Goal: Transaction & Acquisition: Book appointment/travel/reservation

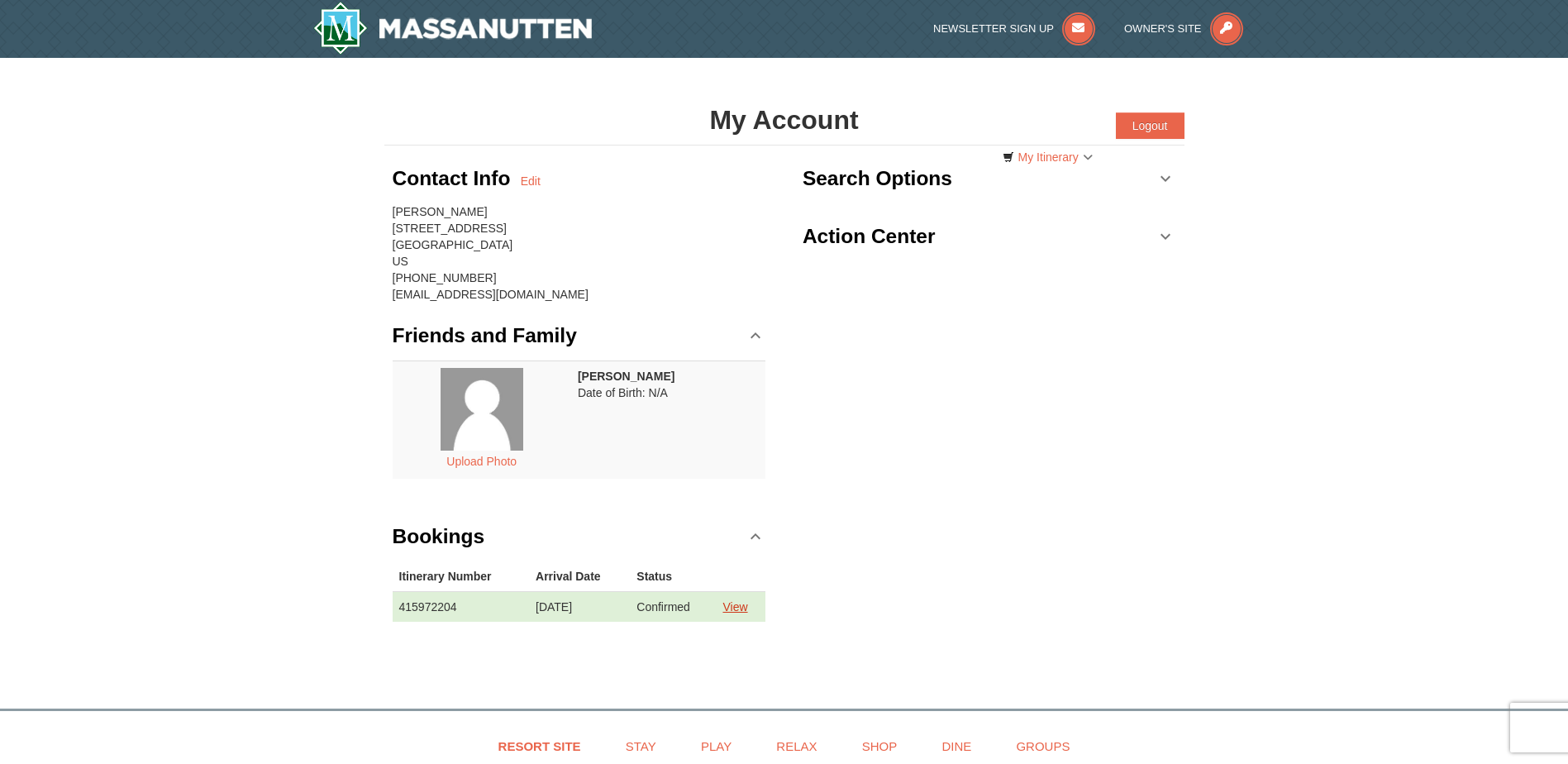
click at [741, 609] on link "View" at bounding box center [734, 607] width 25 height 13
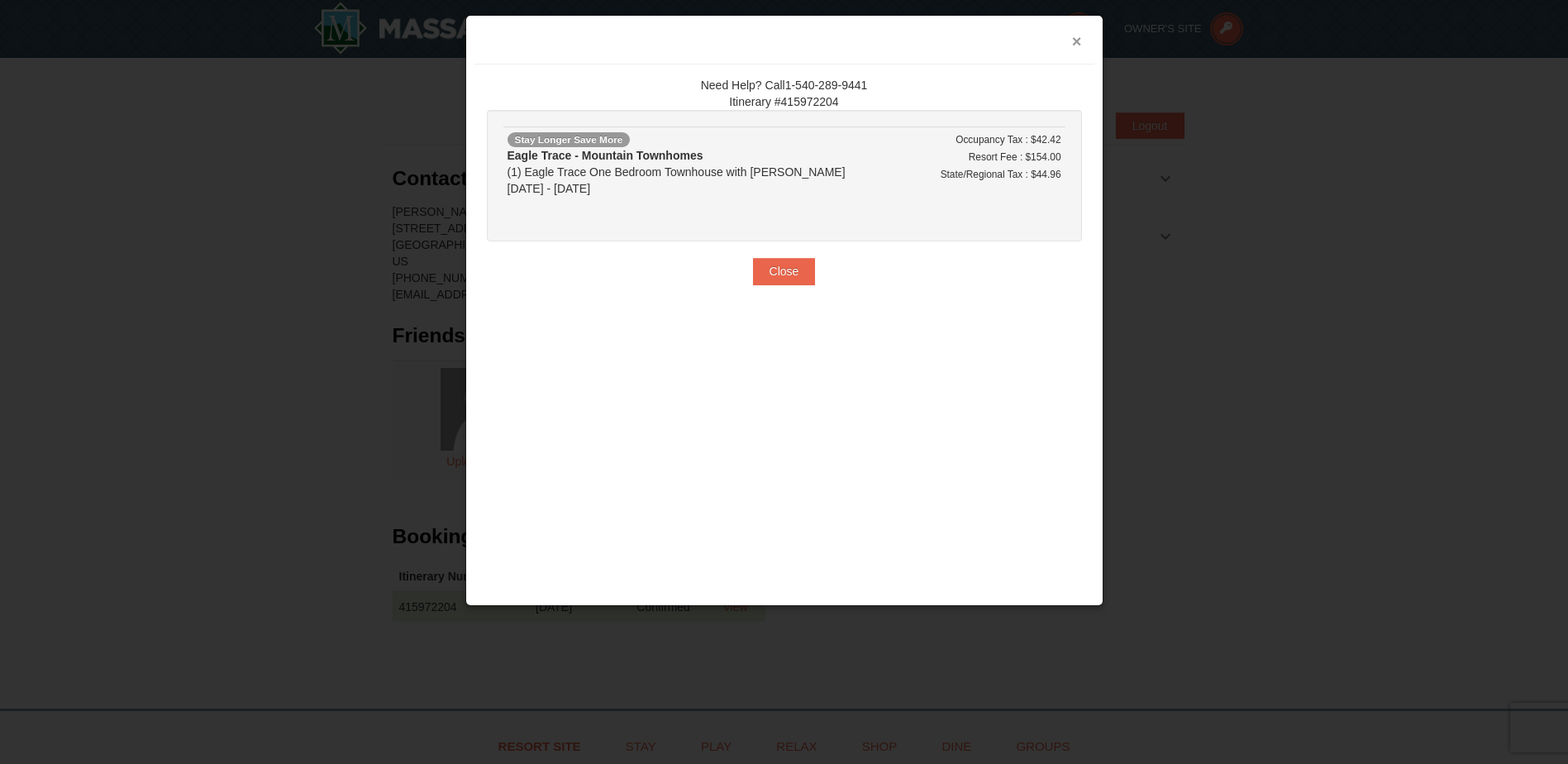
click at [1078, 37] on button "×" at bounding box center [1077, 42] width 10 height 17
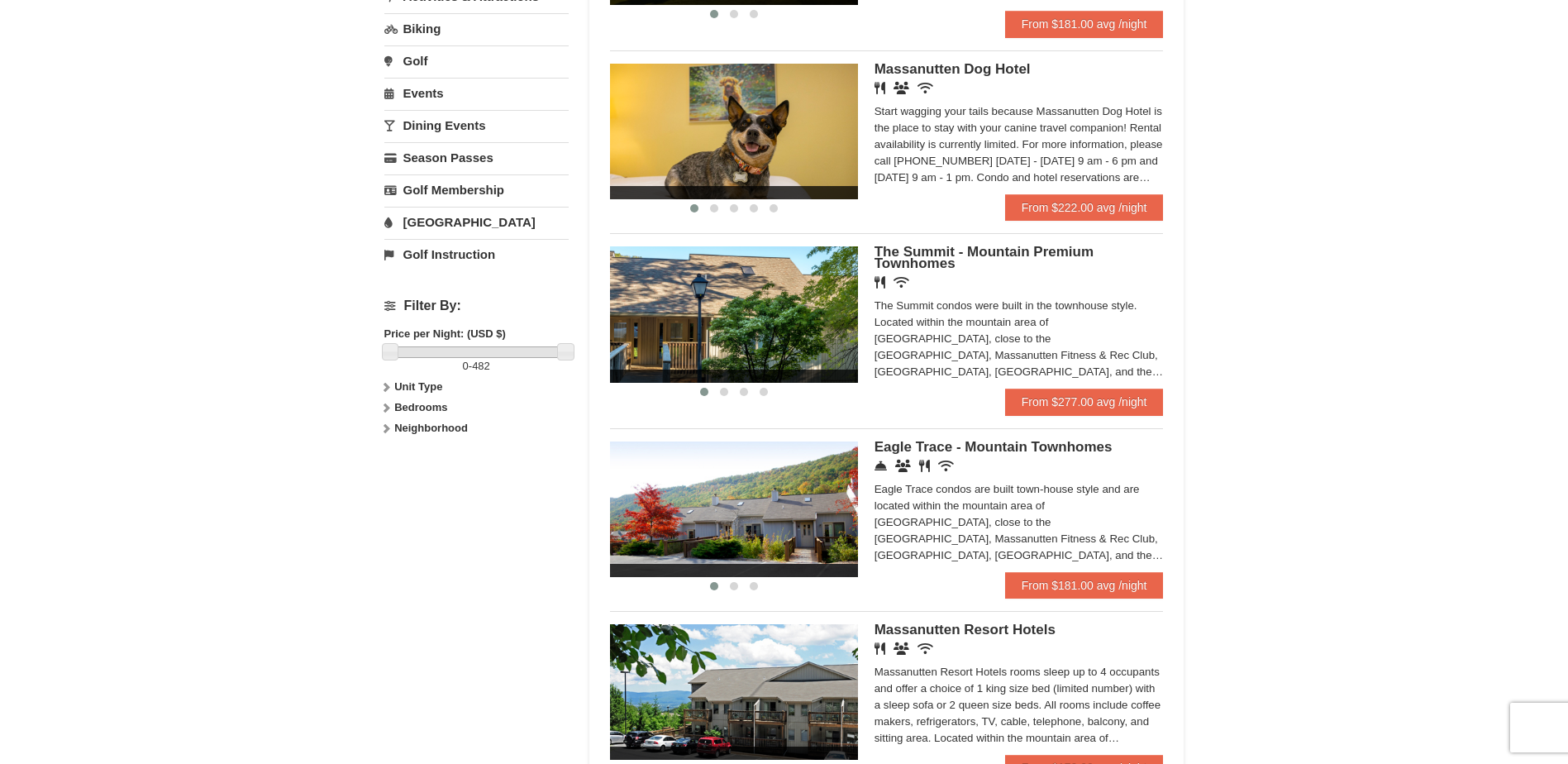
scroll to position [517, 0]
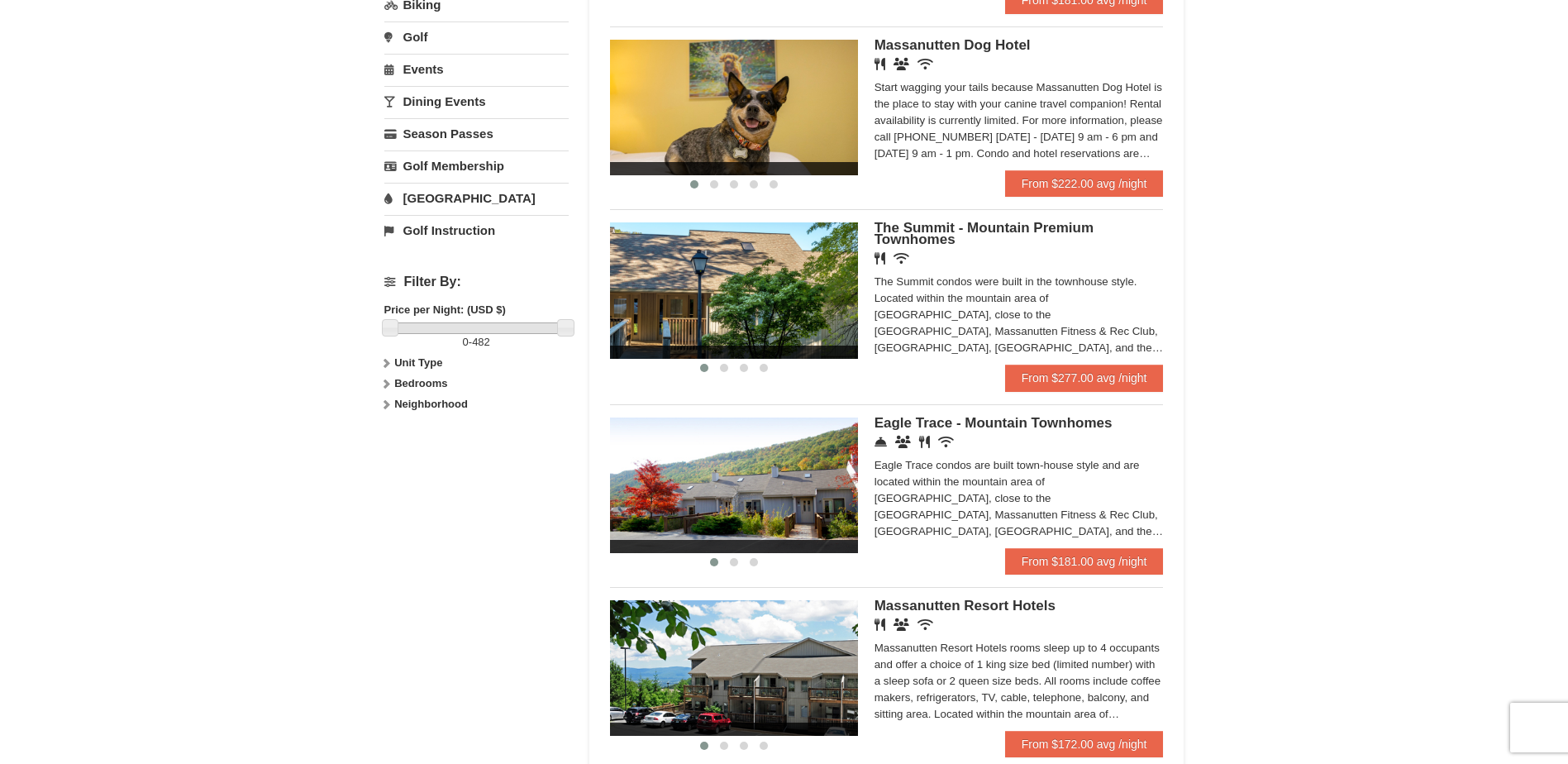
click at [978, 426] on span "Eagle Trace - Mountain Townhomes" at bounding box center [994, 422] width 238 height 16
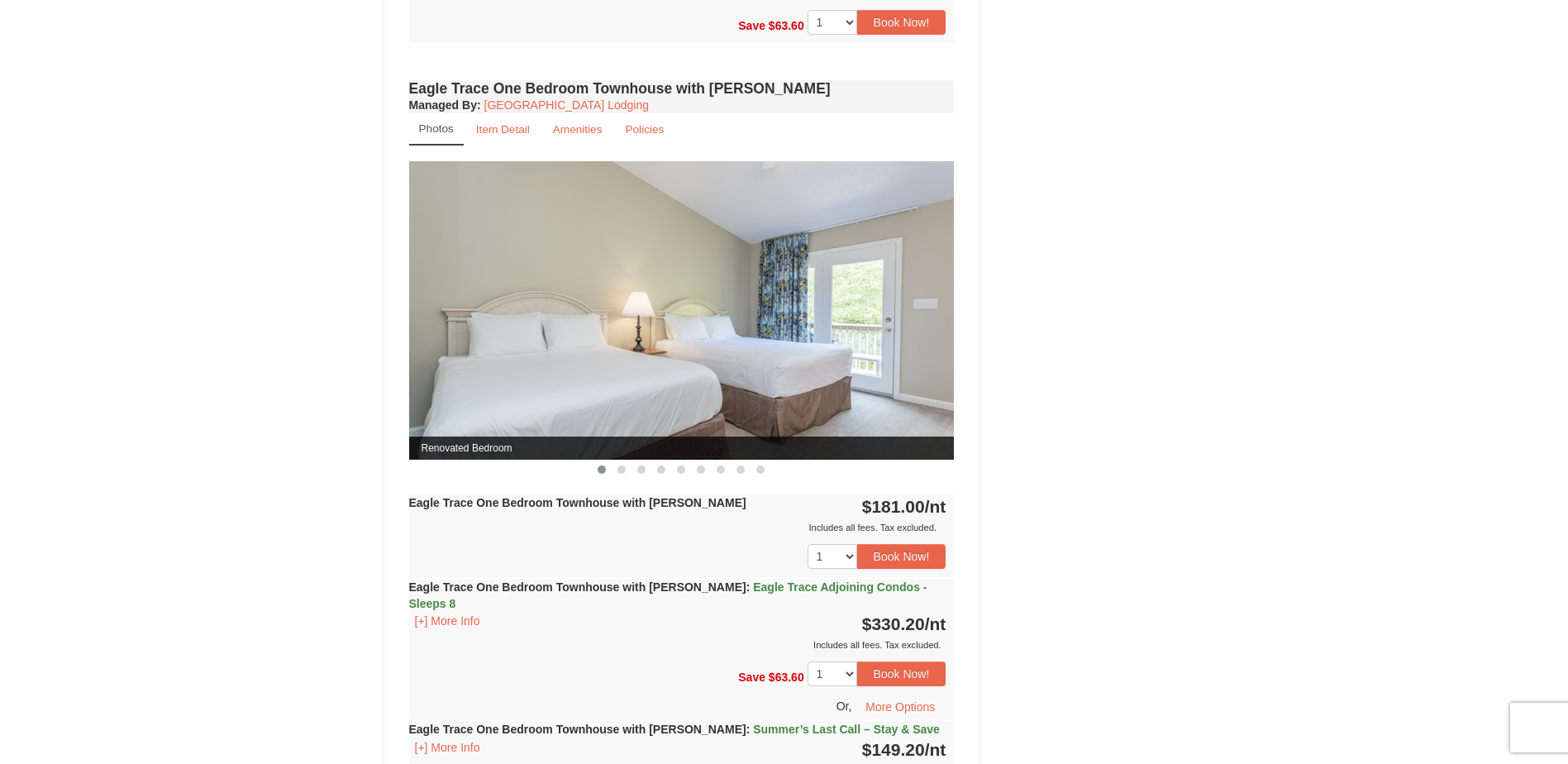
scroll to position [1270, 0]
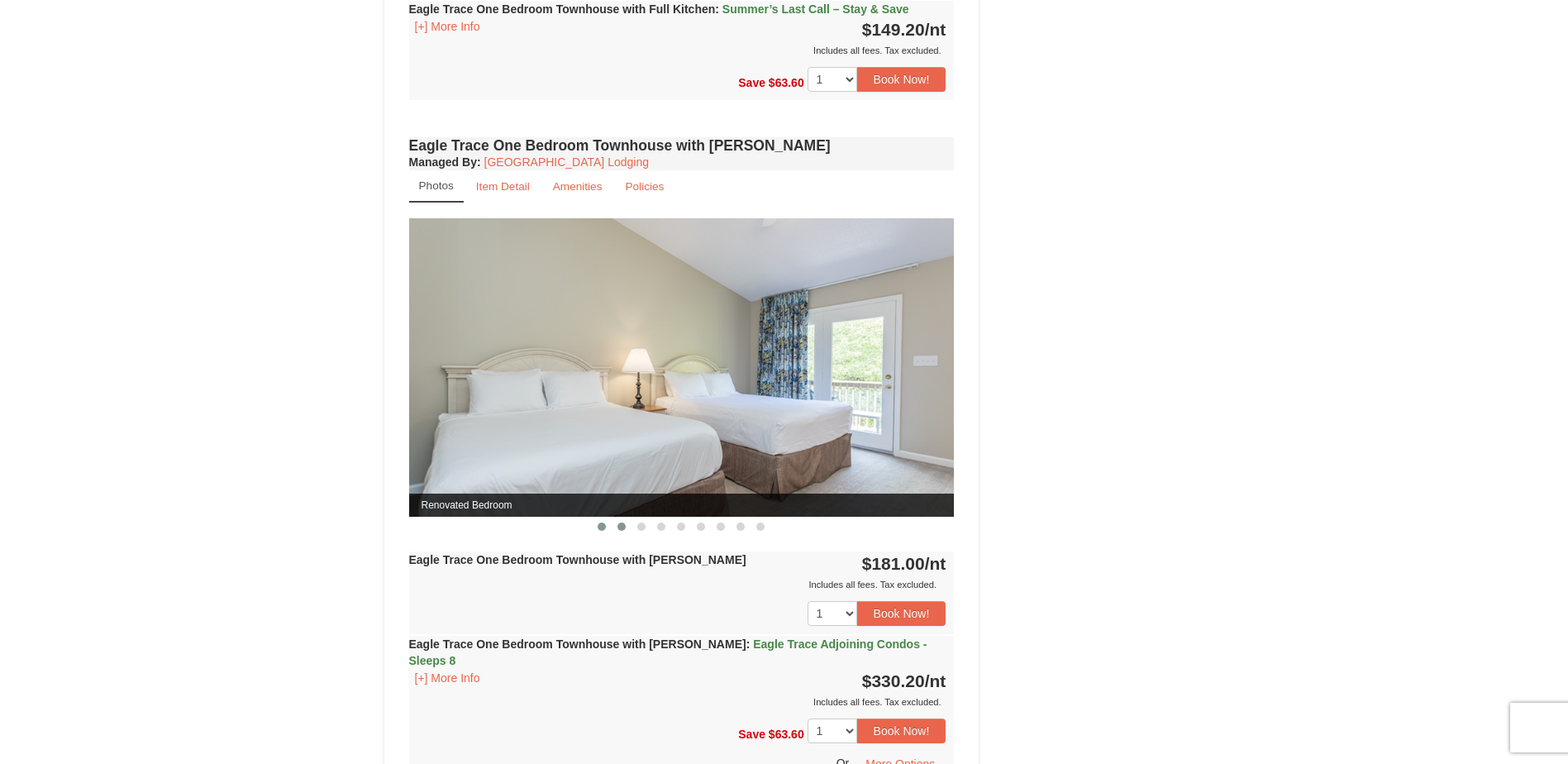
click at [620, 527] on span at bounding box center [621, 527] width 8 height 8
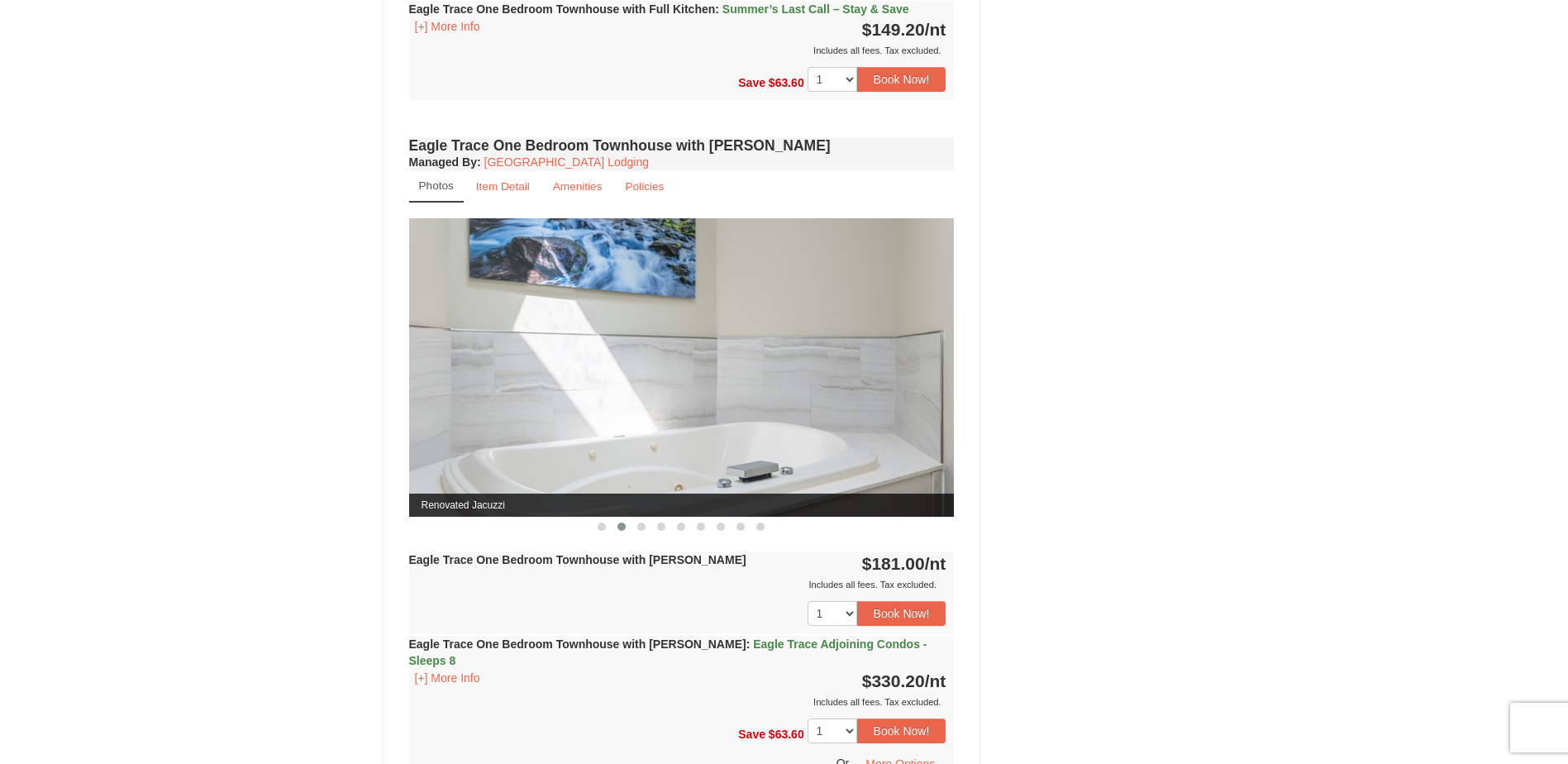
click at [744, 369] on img at bounding box center [681, 367] width 546 height 298
click at [644, 527] on span at bounding box center [641, 527] width 8 height 8
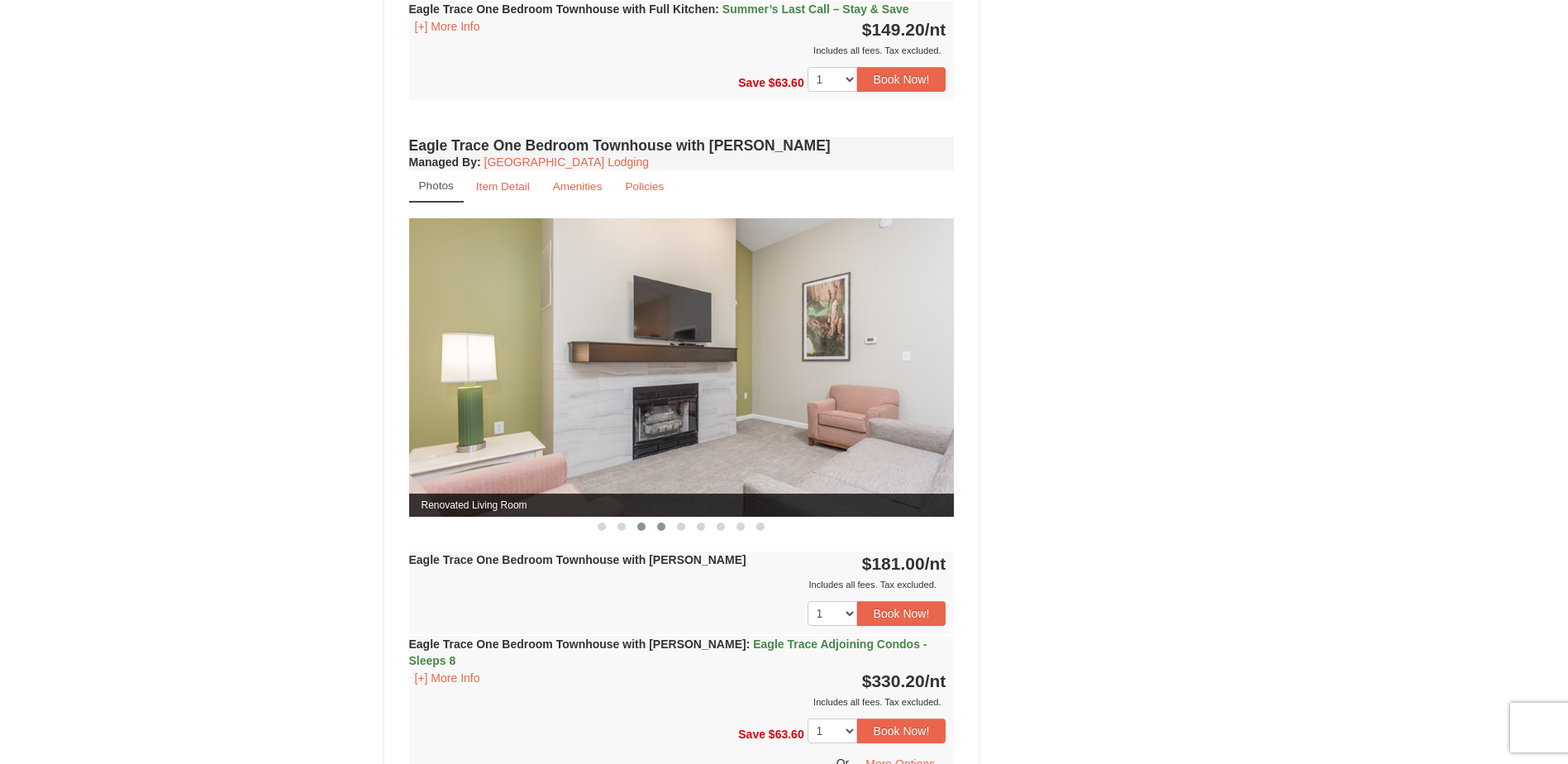
click at [663, 528] on span at bounding box center [661, 527] width 8 height 8
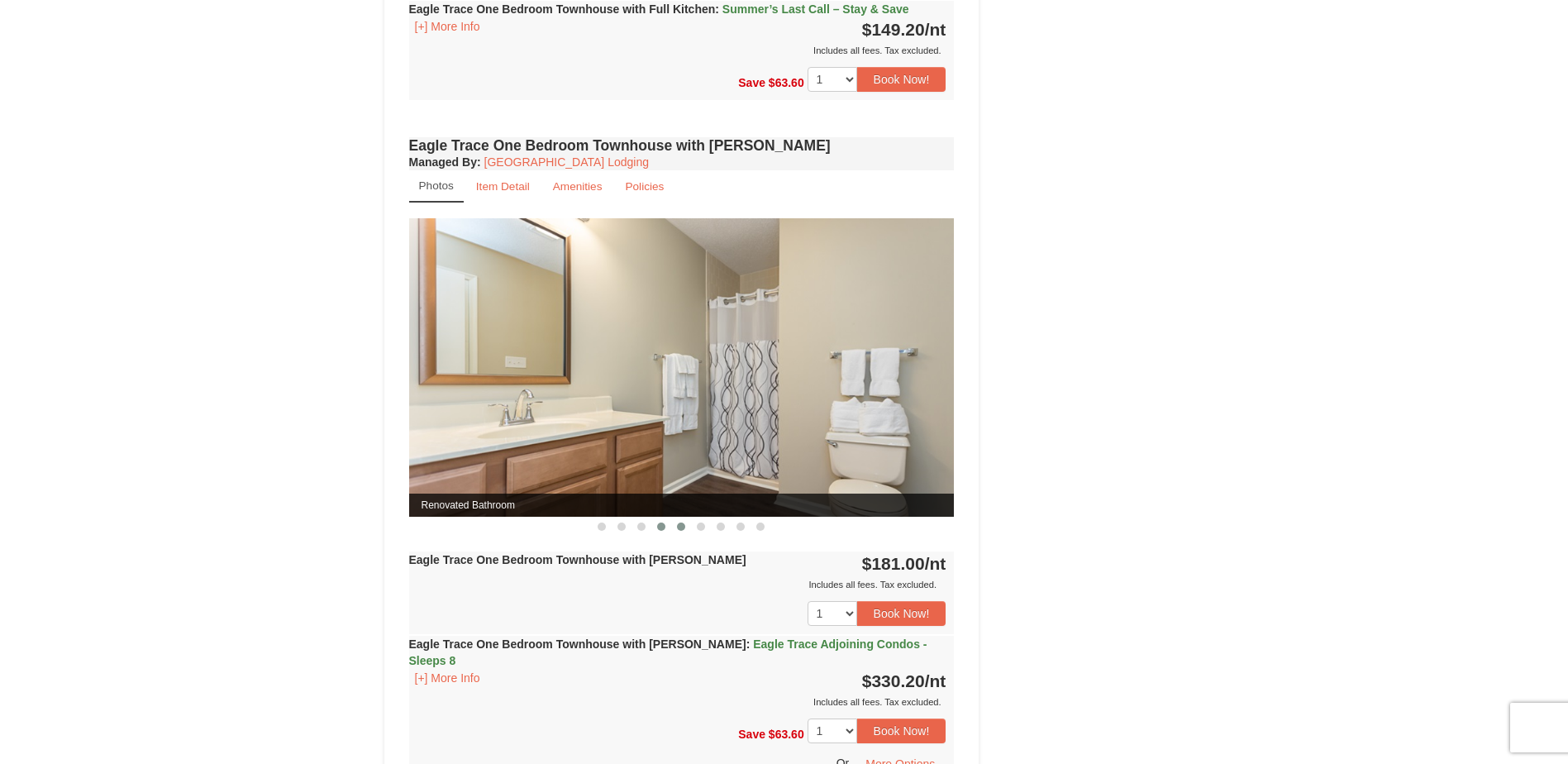
click at [684, 525] on span at bounding box center [681, 527] width 8 height 8
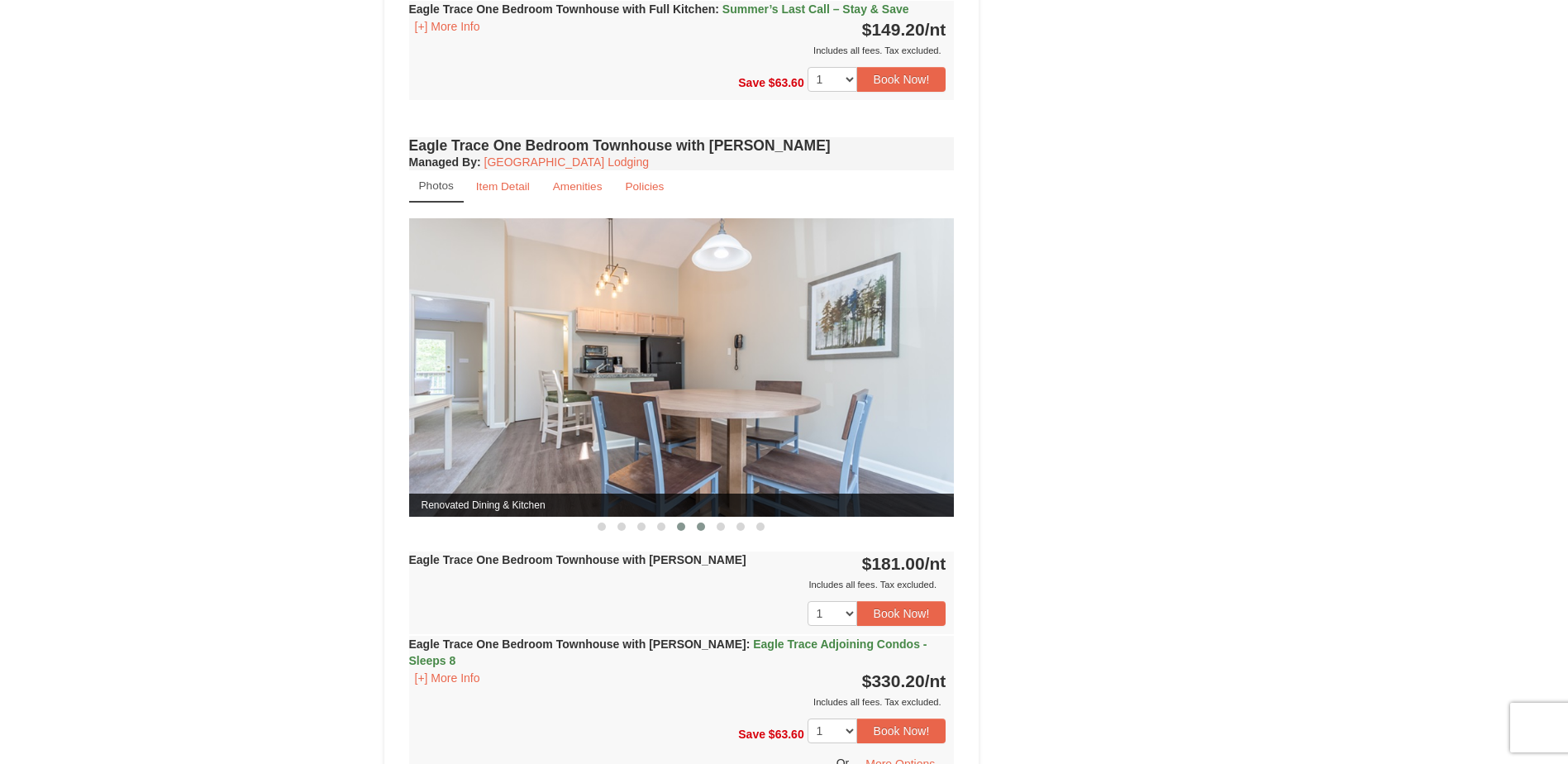
click at [704, 528] on span at bounding box center [701, 527] width 8 height 8
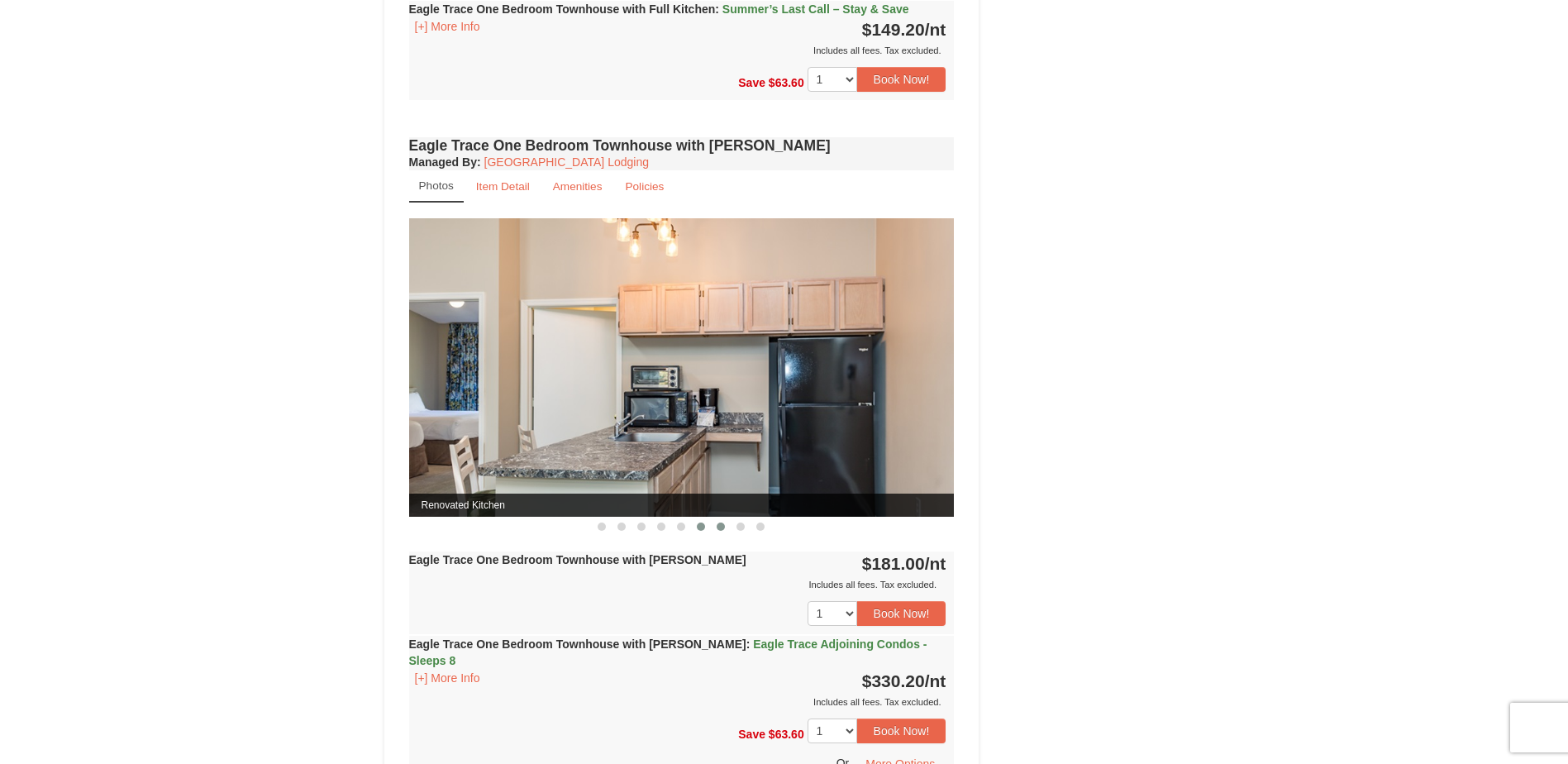
click at [718, 529] on span at bounding box center [720, 527] width 8 height 8
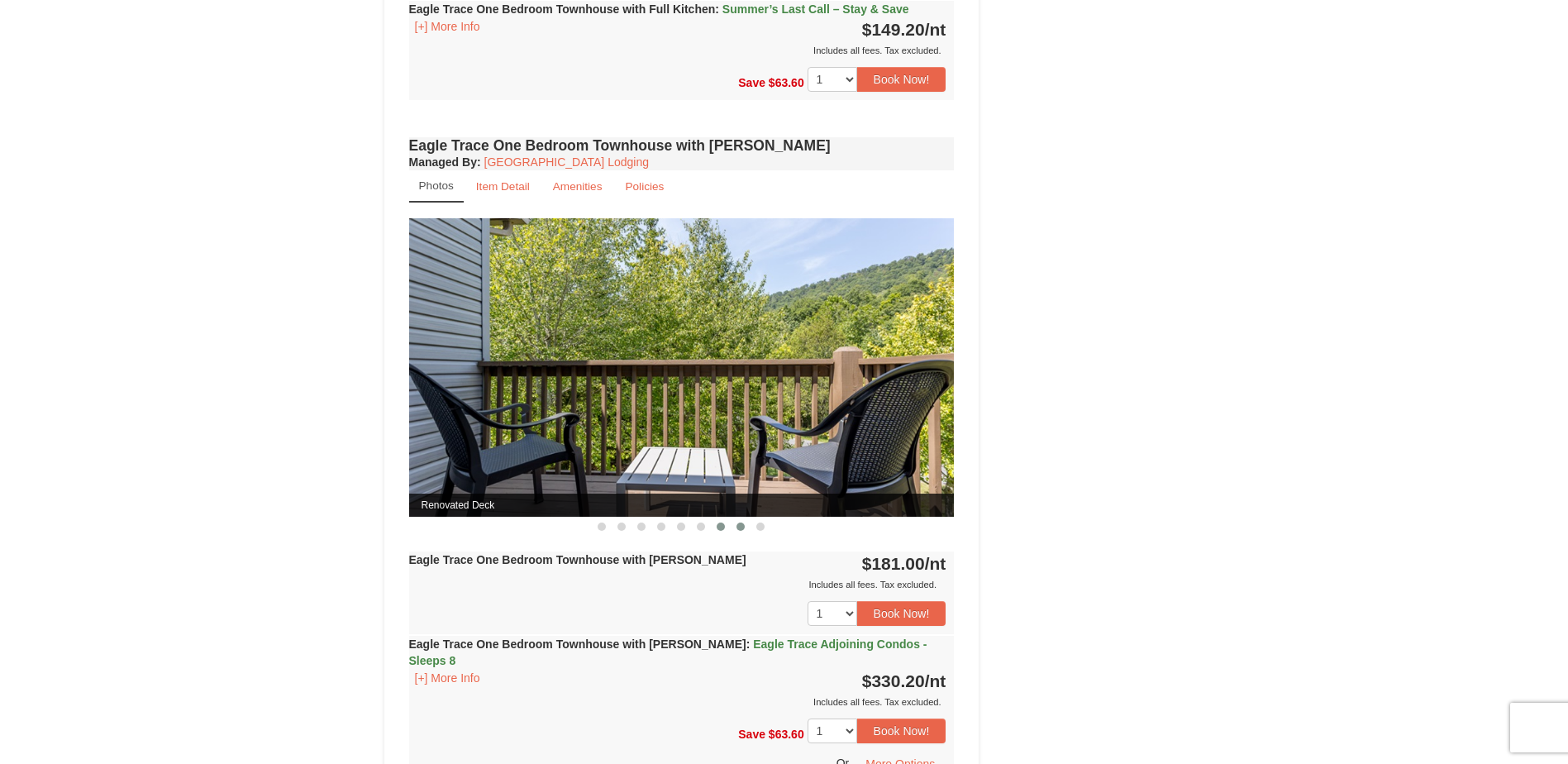
click at [743, 526] on span at bounding box center [741, 527] width 8 height 8
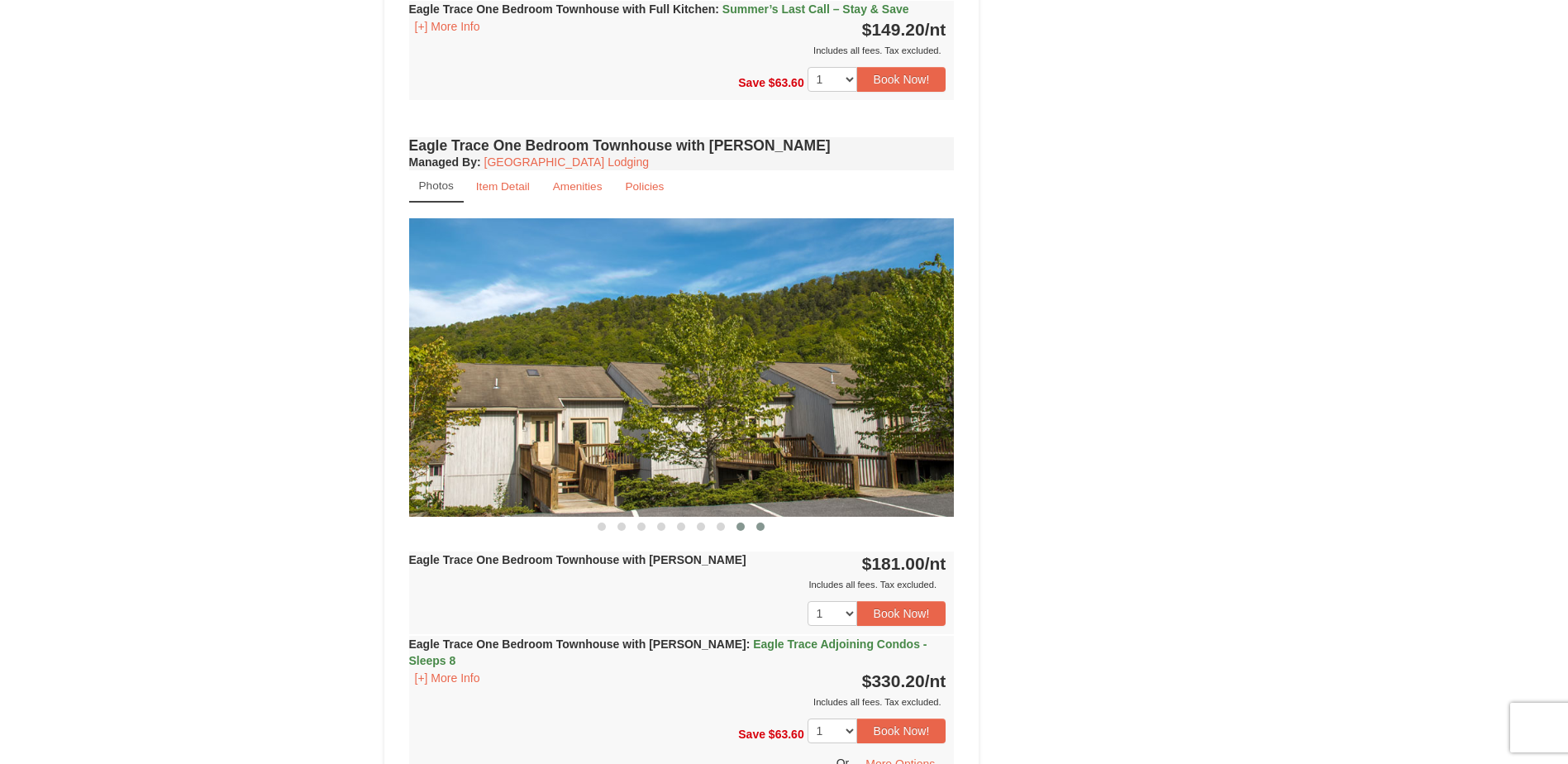
click at [757, 523] on span at bounding box center [760, 527] width 8 height 8
